Goal: Task Accomplishment & Management: Complete application form

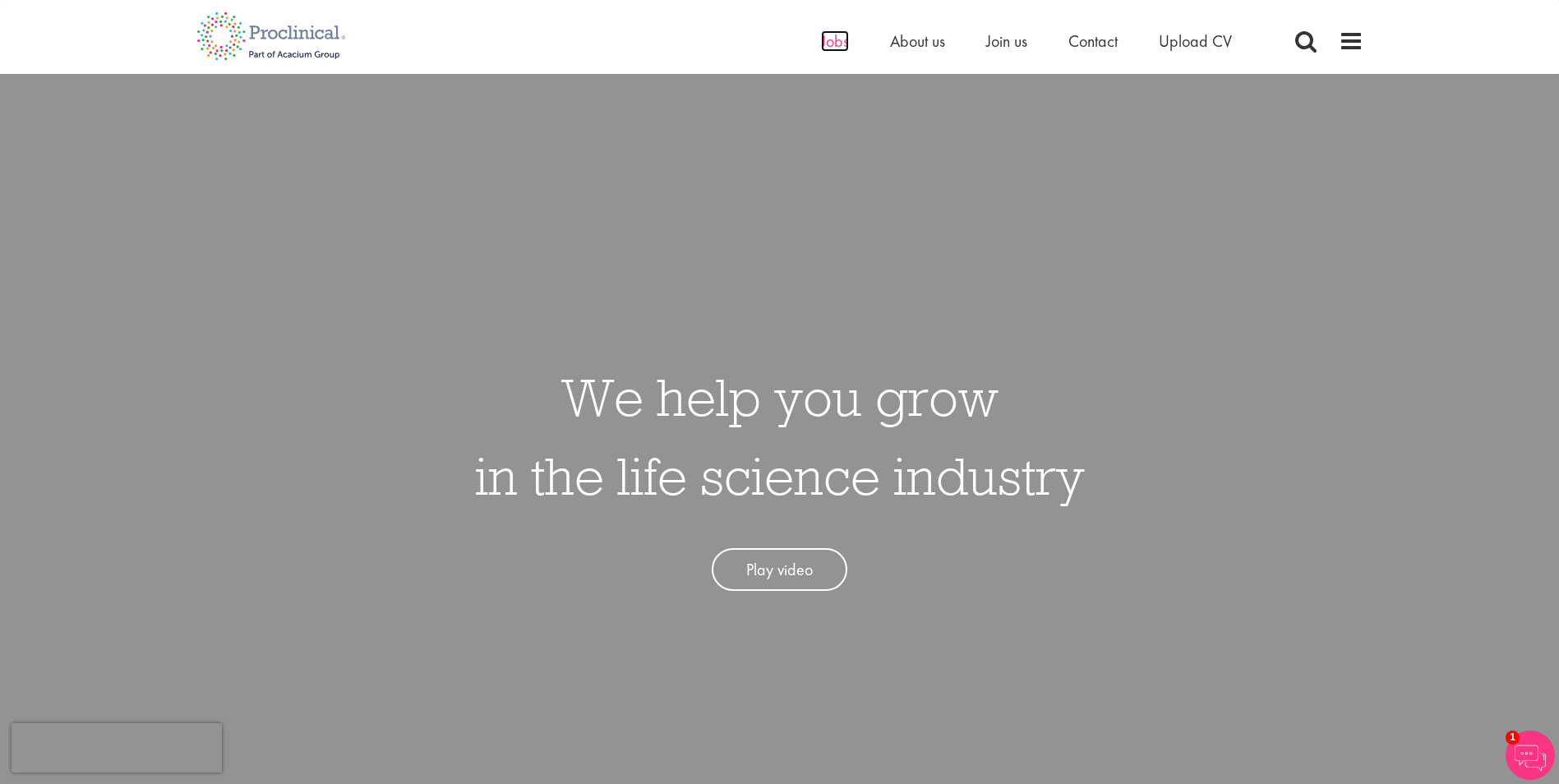
click at [831, 45] on span "Jobs" at bounding box center [834, 41] width 28 height 21
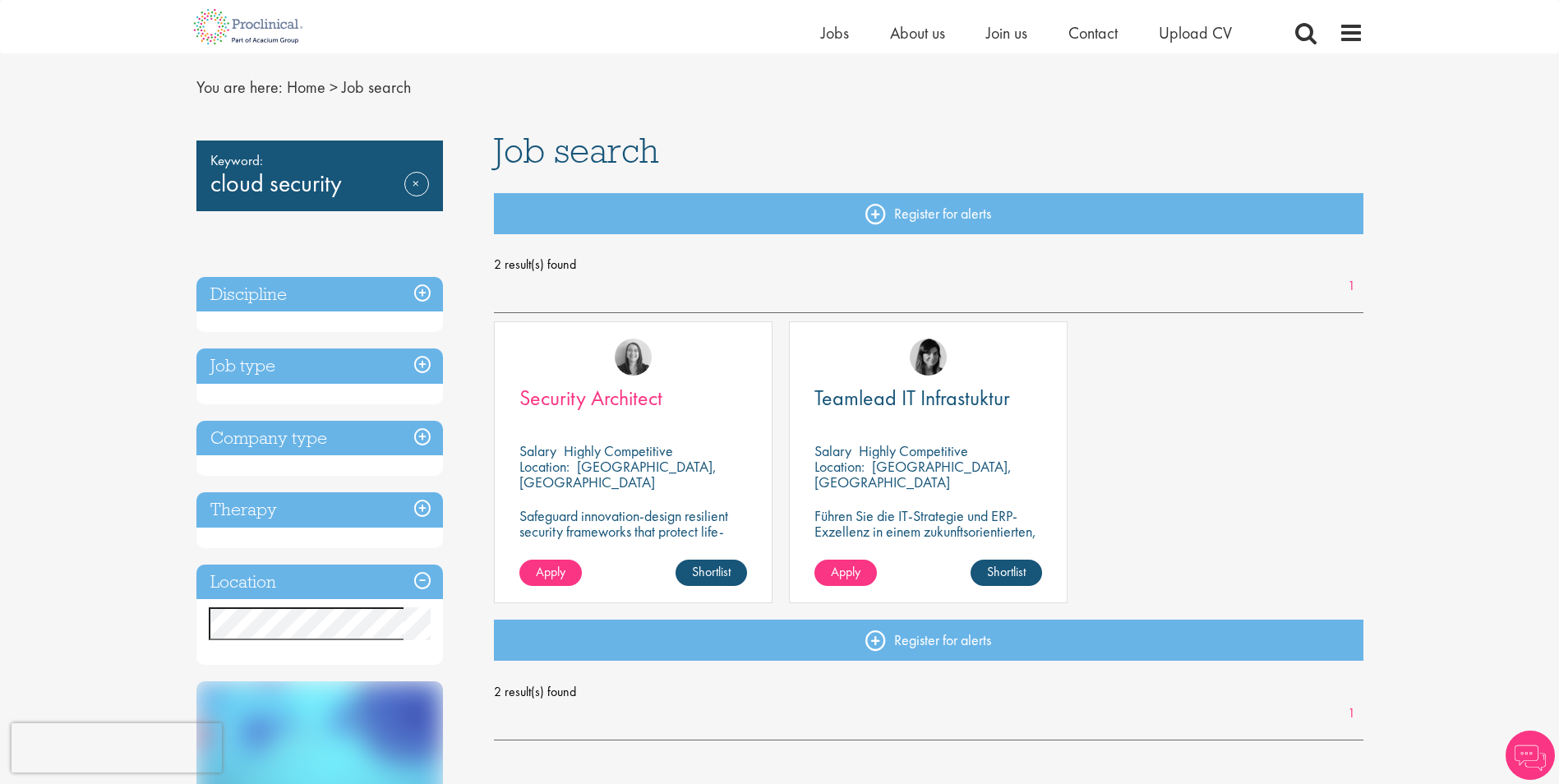
scroll to position [329, 0]
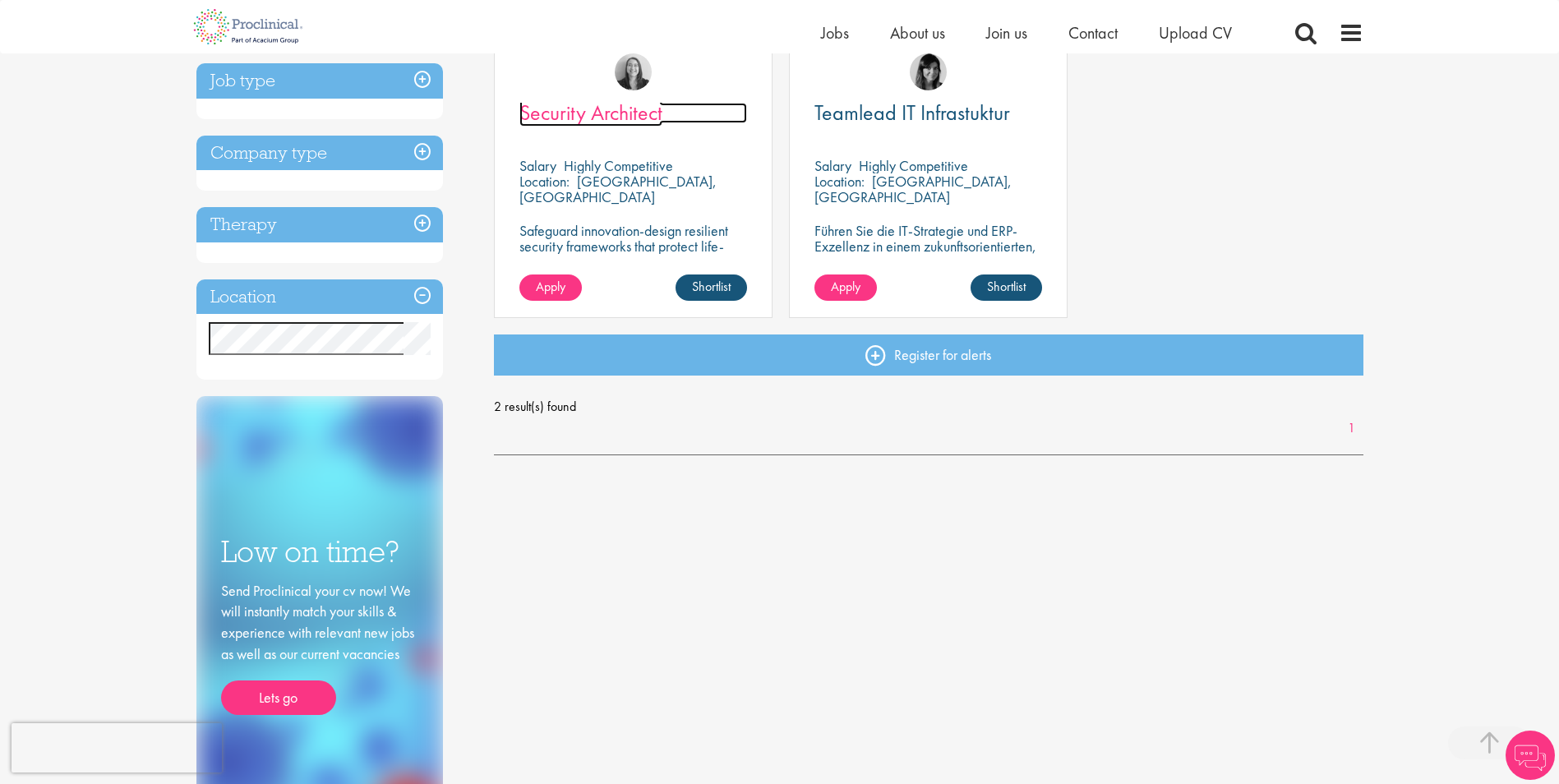
click at [610, 109] on span "Security Architect" at bounding box center [591, 112] width 143 height 28
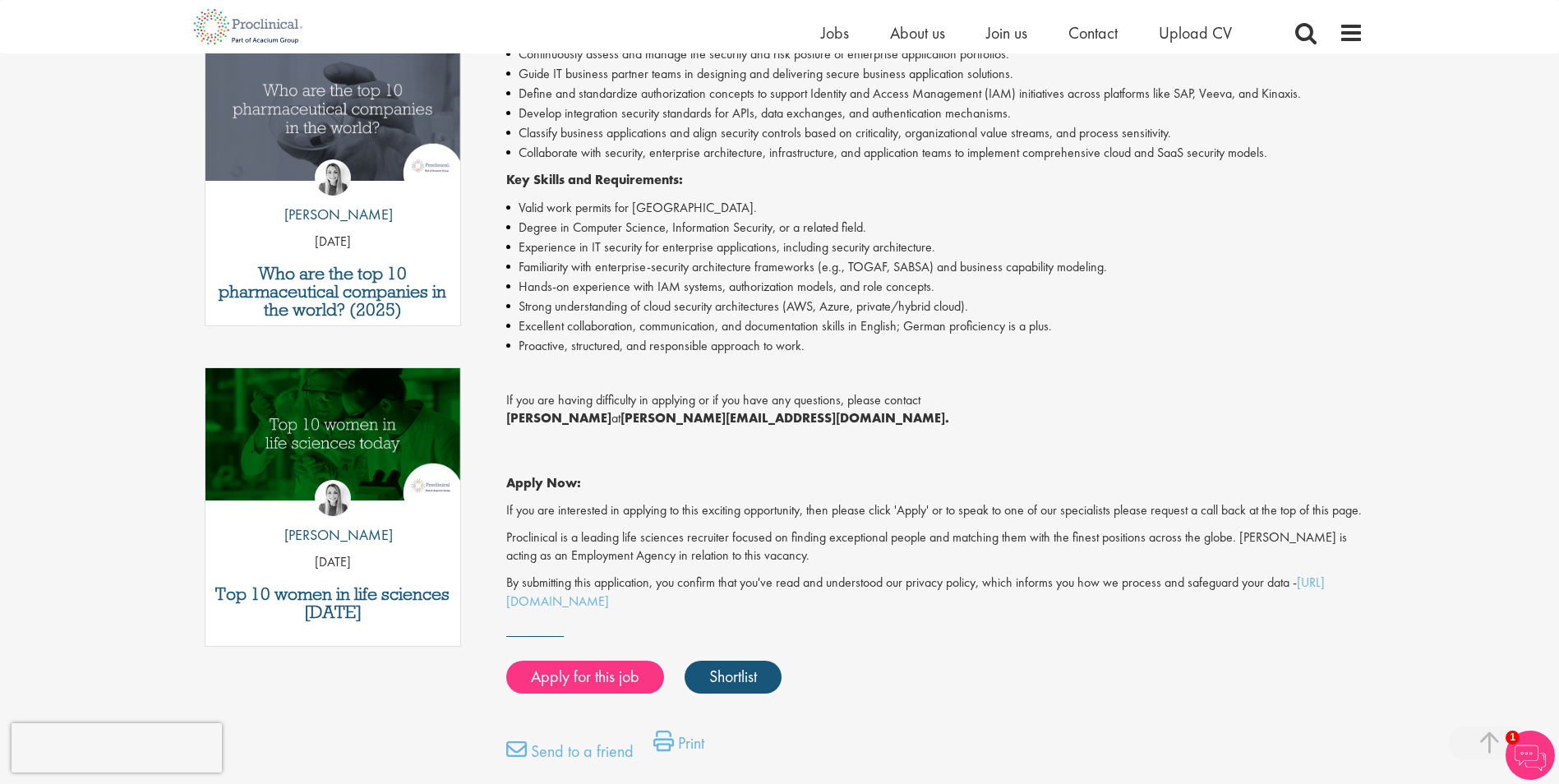
scroll to position [657, 0]
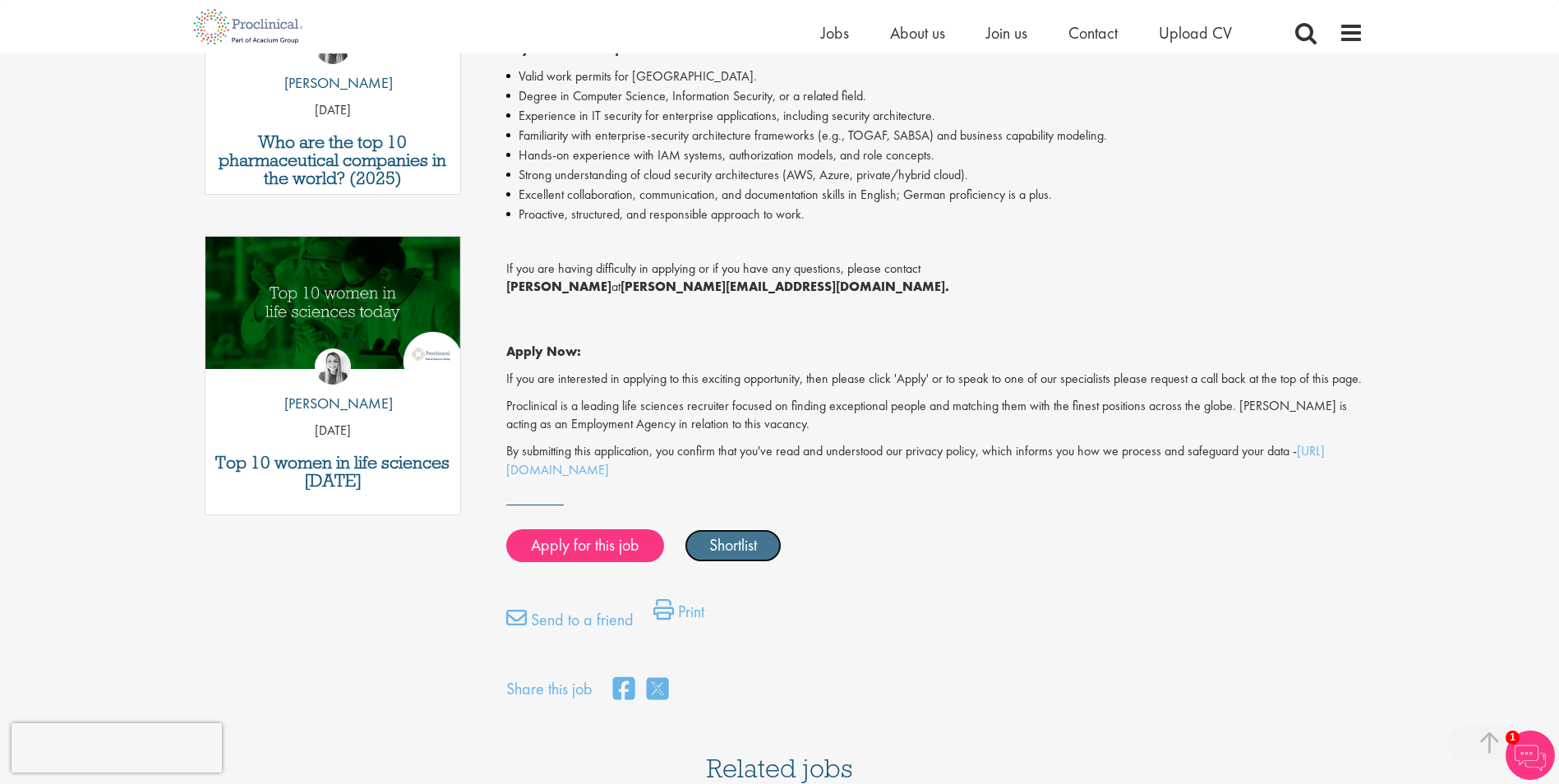
click at [774, 562] on link "Shortlist" at bounding box center [733, 545] width 97 height 33
click at [774, 562] on link "Shortlisted" at bounding box center [741, 545] width 114 height 33
click at [592, 562] on link "Apply for this job" at bounding box center [585, 545] width 158 height 33
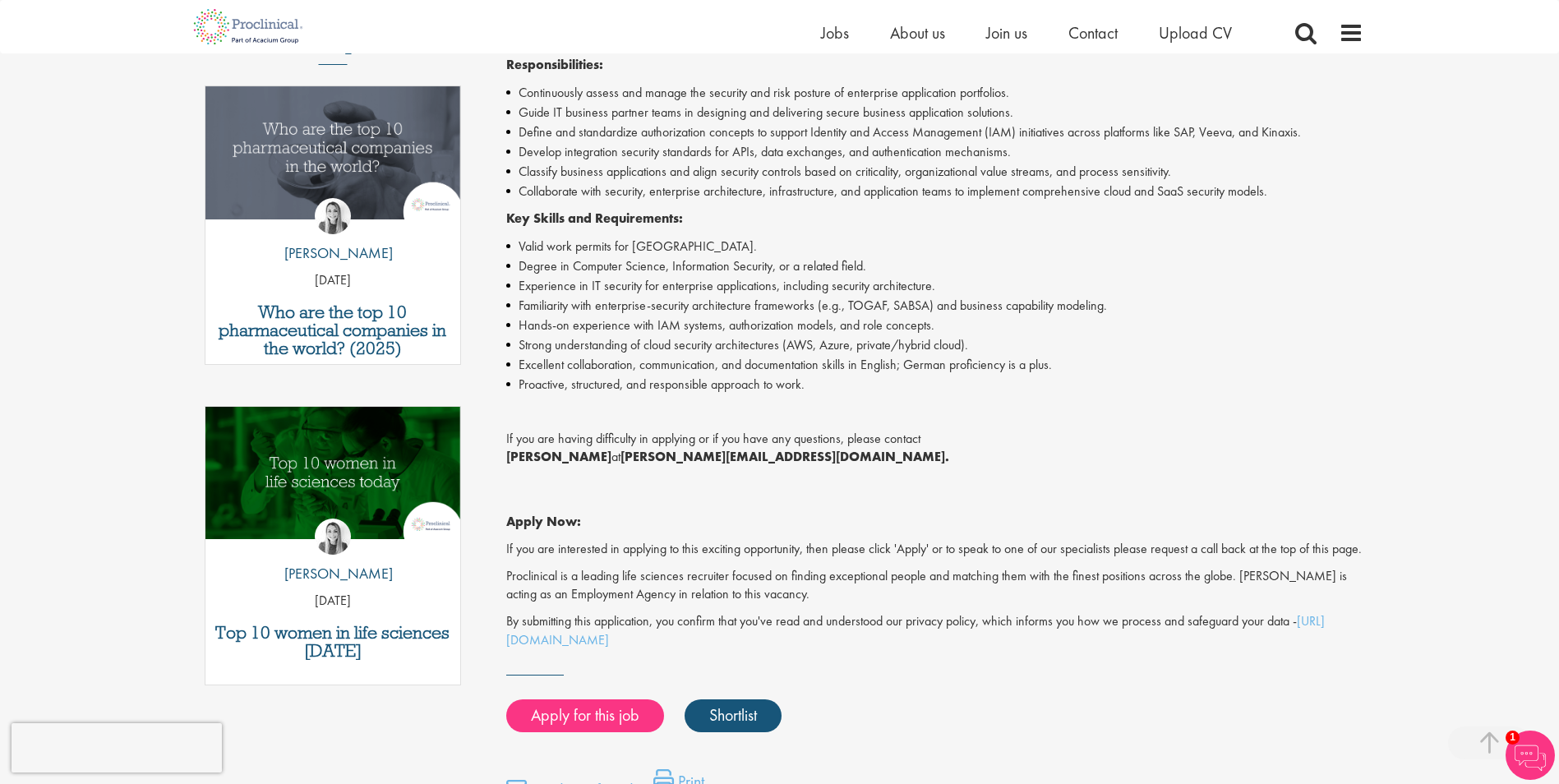
scroll to position [493, 0]
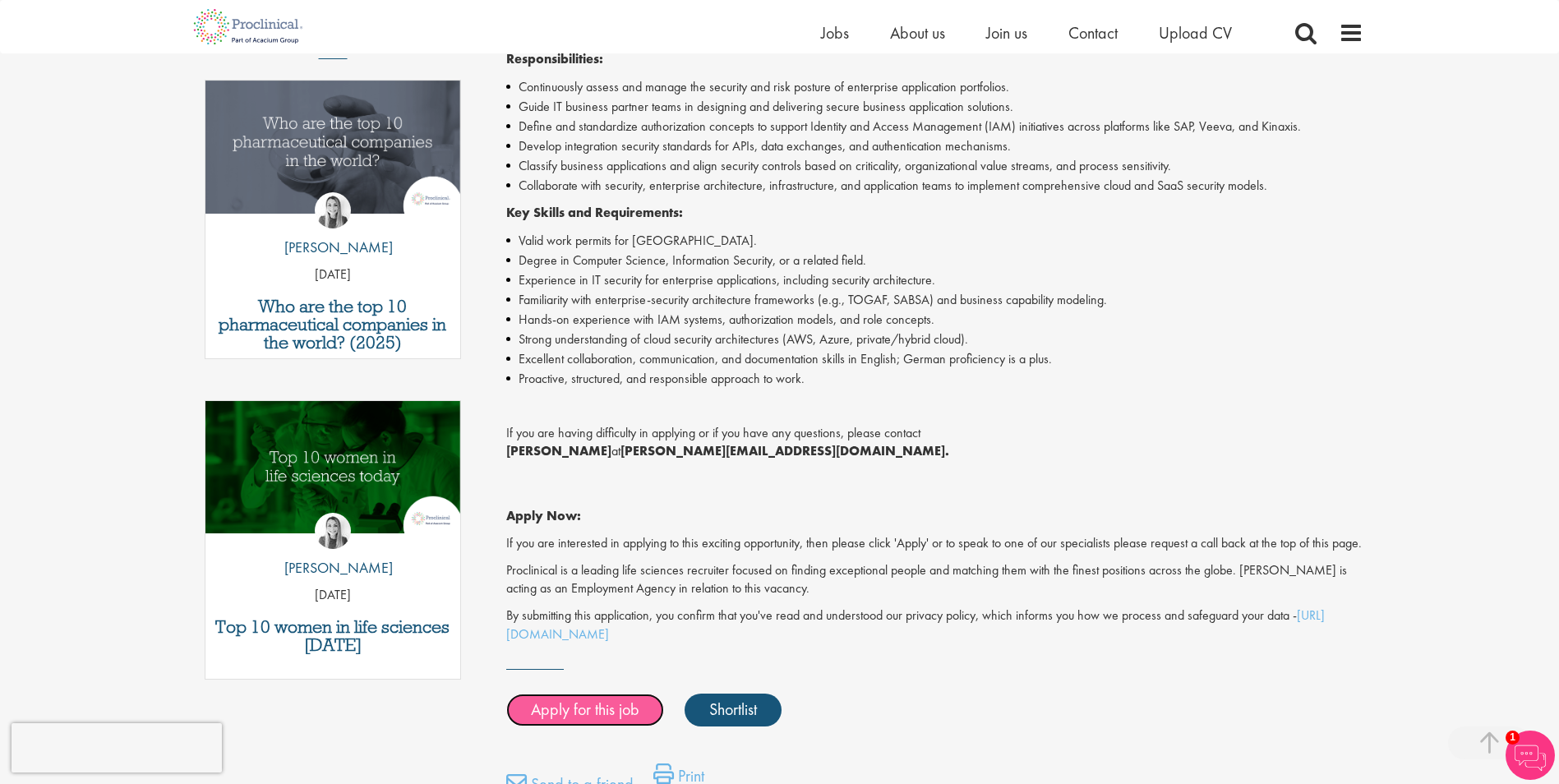
click at [590, 726] on link "Apply for this job" at bounding box center [585, 709] width 158 height 33
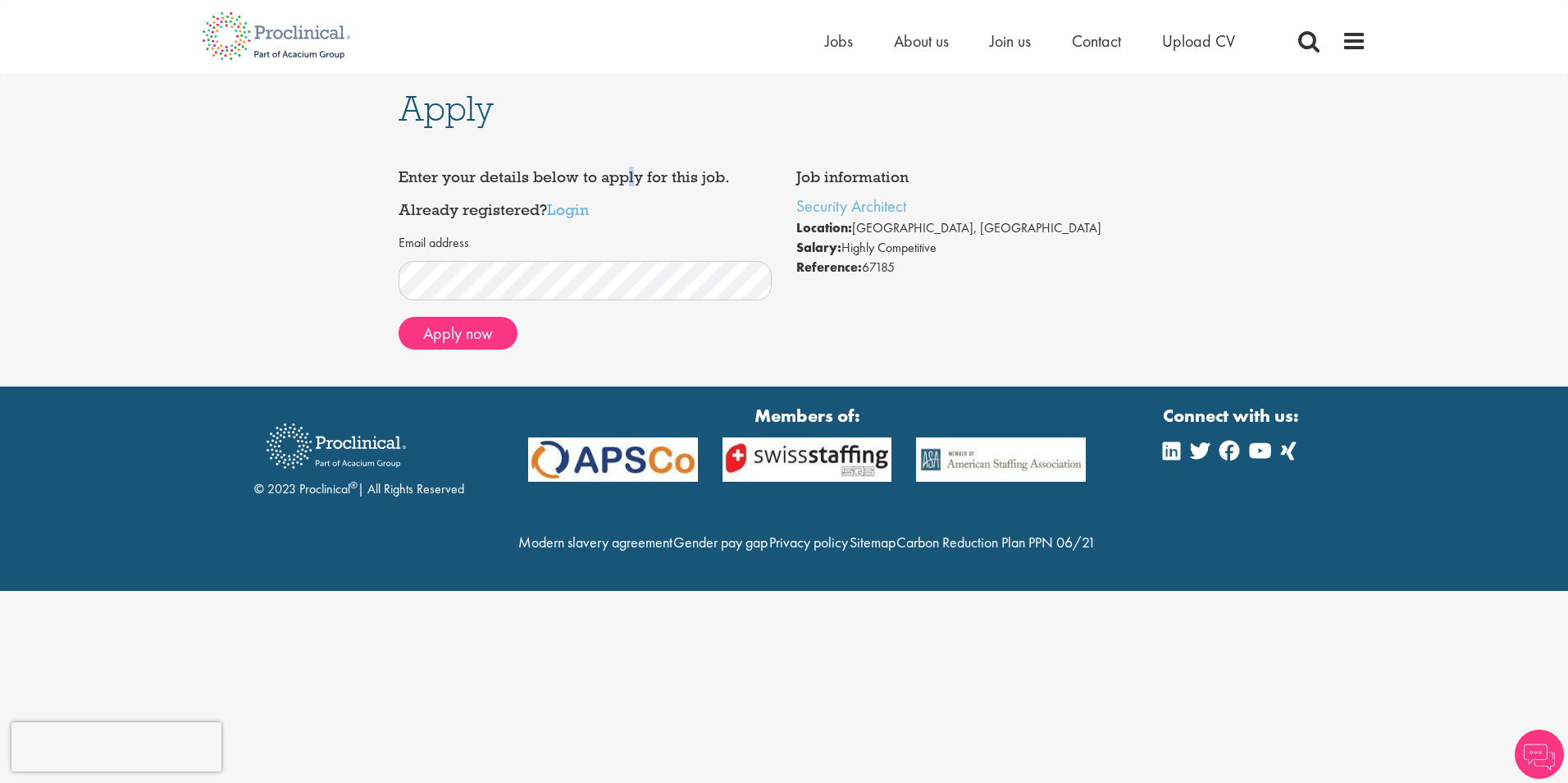
click at [410, 143] on div "Job information Security Architect Location: [GEOGRAPHIC_DATA], [GEOGRAPHIC_DAT…" at bounding box center [784, 260] width 772 height 252
drag, startPoint x: 410, startPoint y: 143, endPoint x: 370, endPoint y: 1, distance: 147.5
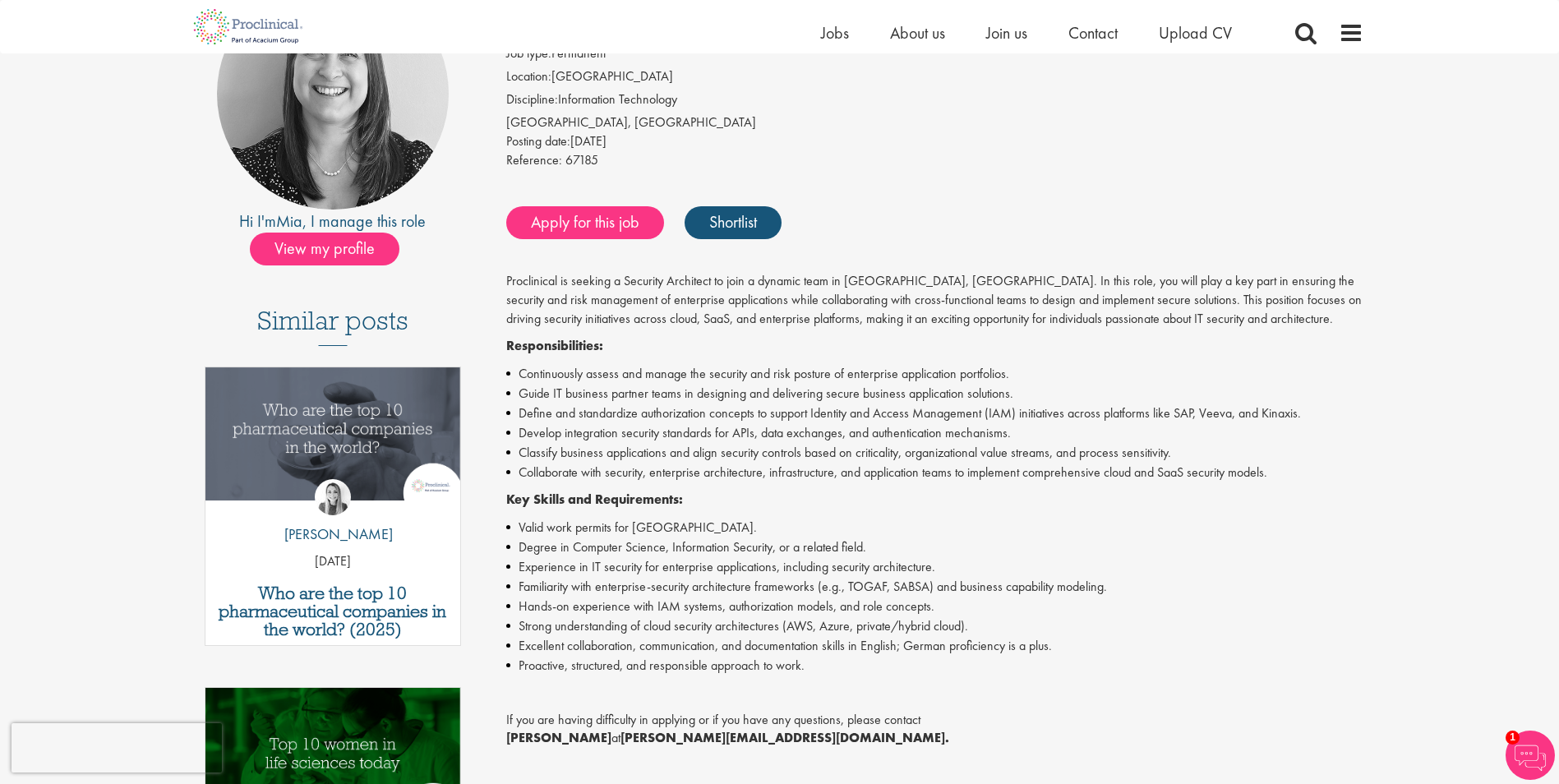
scroll to position [185, 0]
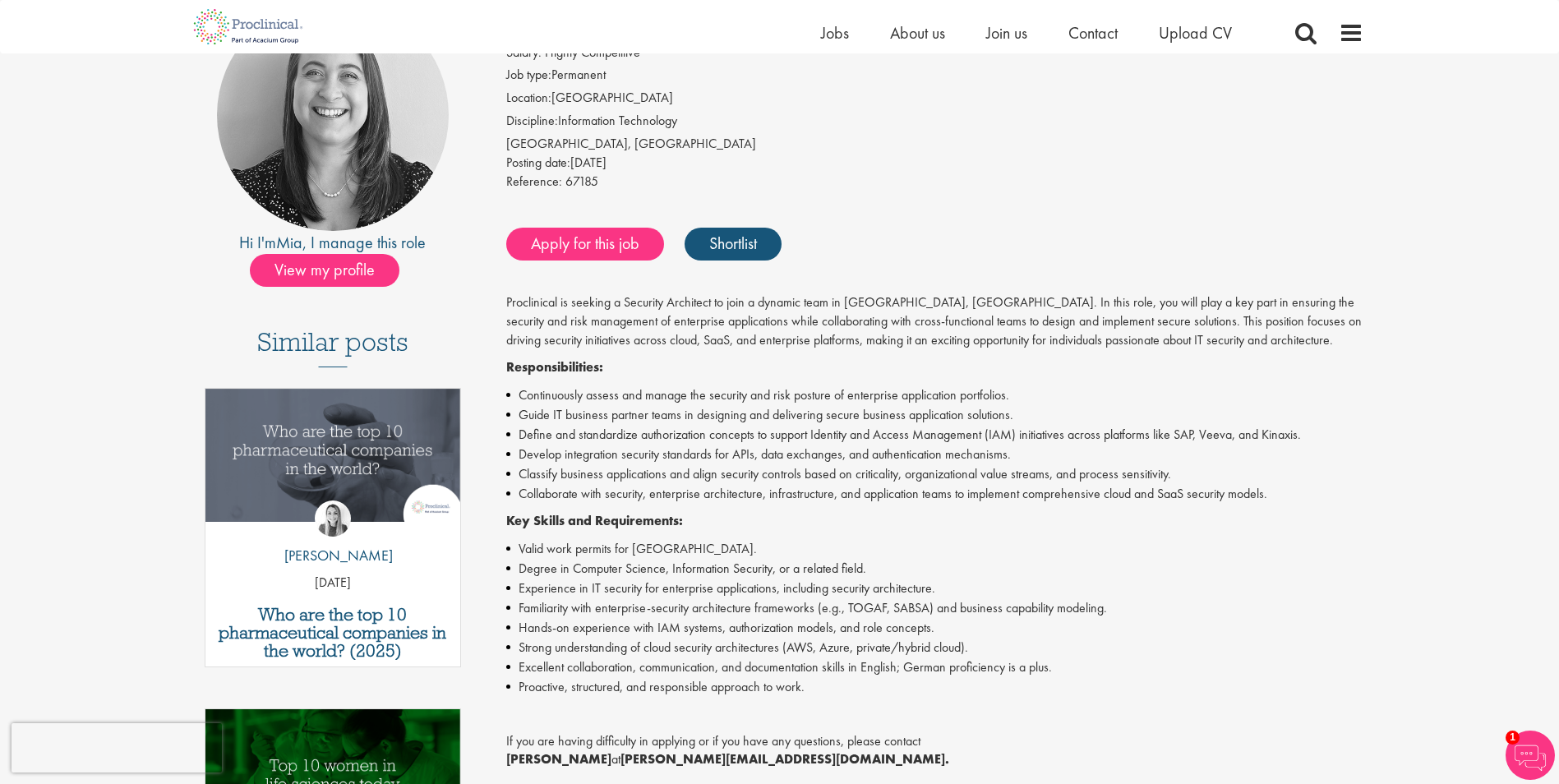
click at [416, 1] on div "Home Jobs About us Join us Contact Upload CV" at bounding box center [774, 27] width 1179 height 54
